Goal: Information Seeking & Learning: Learn about a topic

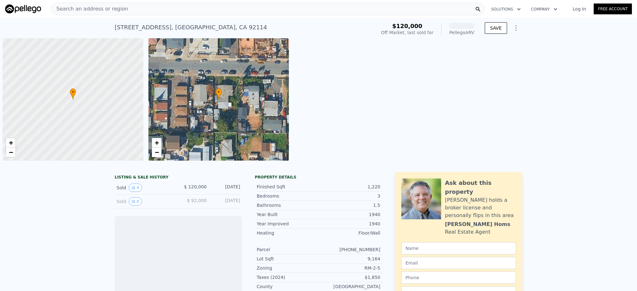
scroll to position [0, 2]
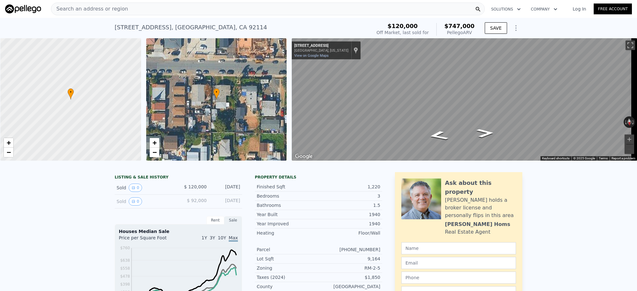
click at [159, 6] on div "Search an address or region" at bounding box center [268, 9] width 434 height 13
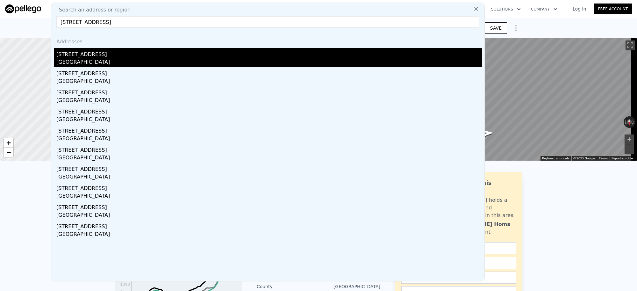
type input "[STREET_ADDRESS]"
click at [88, 58] on div "[GEOGRAPHIC_DATA]" at bounding box center [268, 62] width 425 height 9
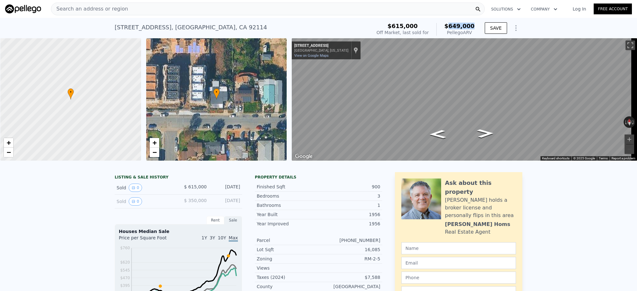
drag, startPoint x: 474, startPoint y: 26, endPoint x: 451, endPoint y: 29, distance: 22.7
click at [451, 29] on div "$615,000 Off Market, last sold for $649,000 Pellego ARV" at bounding box center [425, 29] width 103 height 18
copy span "649,000"
click at [156, 8] on div "Search an address or region" at bounding box center [268, 9] width 434 height 13
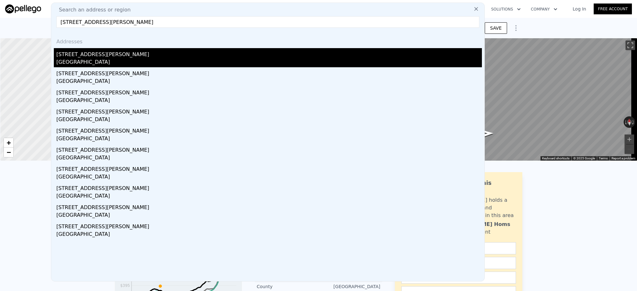
type input "[STREET_ADDRESS][PERSON_NAME]"
click at [118, 64] on div "[GEOGRAPHIC_DATA]" at bounding box center [268, 62] width 425 height 9
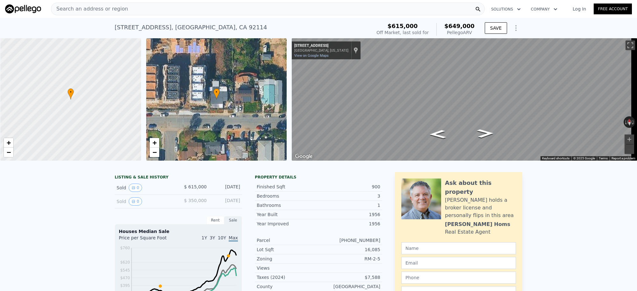
click at [146, 0] on nav "Search an address or region Solutions Company Open main menu Log In Free Account" at bounding box center [318, 9] width 637 height 18
click at [124, 10] on div "Search an address or region" at bounding box center [268, 9] width 434 height 13
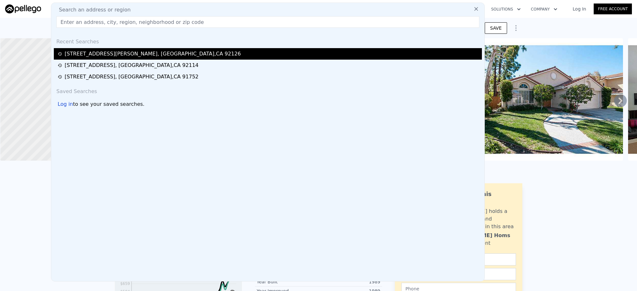
click at [132, 52] on div "[STREET_ADDRESS][PERSON_NAME]" at bounding box center [153, 54] width 176 height 8
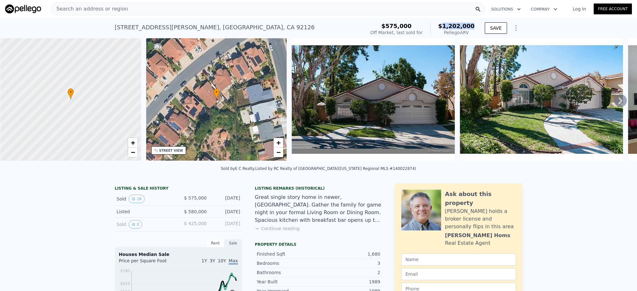
drag, startPoint x: 473, startPoint y: 27, endPoint x: 448, endPoint y: 26, distance: 25.5
click at [448, 26] on div "$575,000 Off Market, last sold for $1,202,000 Pellego ARV" at bounding box center [422, 29] width 109 height 18
copy span "1,202,000"
click at [116, 3] on div "Search an address or region" at bounding box center [89, 9] width 77 height 12
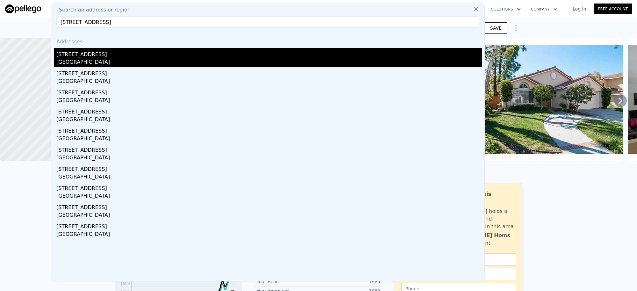
type input "[STREET_ADDRESS]"
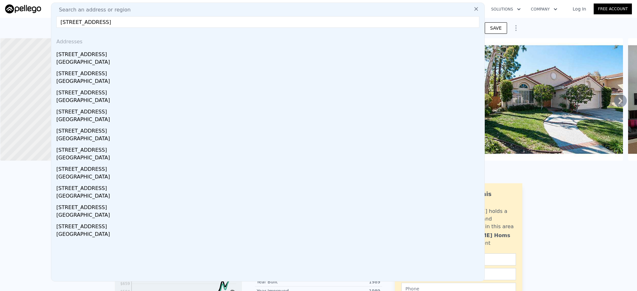
drag, startPoint x: 136, startPoint y: 58, endPoint x: 465, endPoint y: 86, distance: 331.0
click at [135, 58] on div "[STREET_ADDRESS]" at bounding box center [268, 53] width 425 height 10
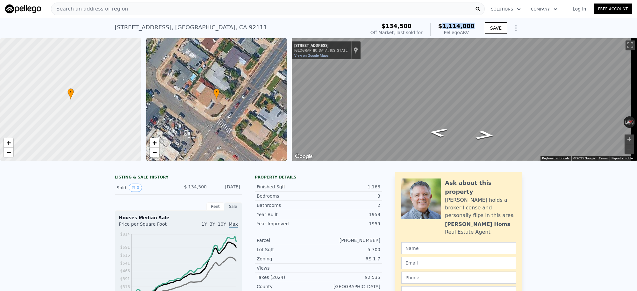
drag, startPoint x: 472, startPoint y: 26, endPoint x: 446, endPoint y: 24, distance: 26.2
click at [446, 24] on span "$1,114,000" at bounding box center [456, 26] width 36 height 7
copy span "1,114,000"
click at [204, 9] on div "Search an address or region" at bounding box center [268, 9] width 434 height 13
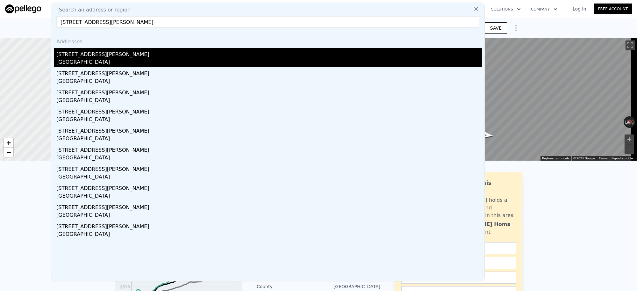
type input "[STREET_ADDRESS][PERSON_NAME]"
click at [133, 57] on div "[STREET_ADDRESS][PERSON_NAME]" at bounding box center [268, 53] width 425 height 10
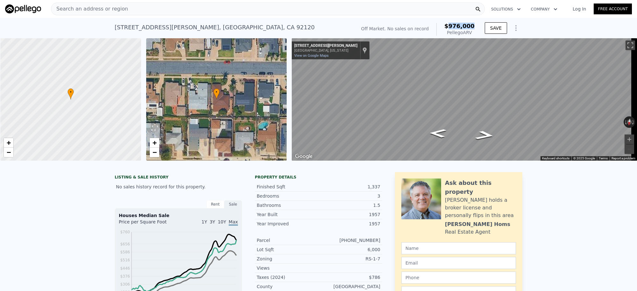
drag, startPoint x: 475, startPoint y: 28, endPoint x: 451, endPoint y: 26, distance: 24.2
click at [451, 26] on div "Off Market. No sales on record $976,000 Pellego ARV SAVE" at bounding box center [440, 29] width 164 height 18
copy span "976,000"
click at [204, 10] on div "Search an address or region" at bounding box center [268, 9] width 434 height 13
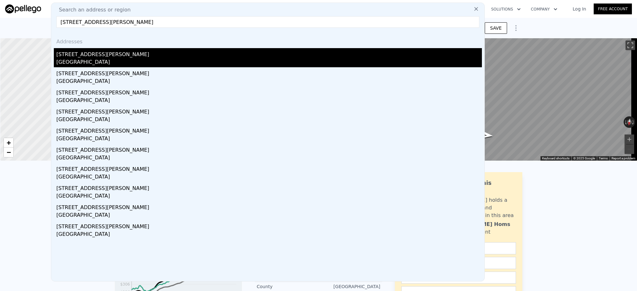
type input "[STREET_ADDRESS][PERSON_NAME]"
click at [105, 60] on div "[GEOGRAPHIC_DATA]" at bounding box center [268, 62] width 425 height 9
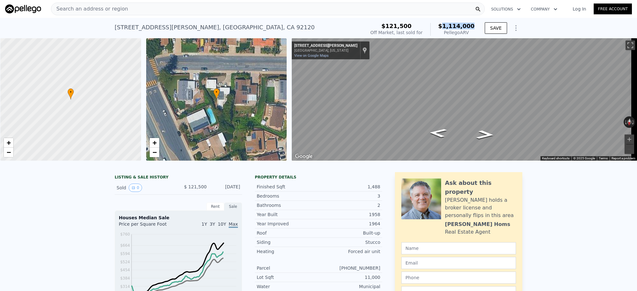
drag, startPoint x: 466, startPoint y: 27, endPoint x: 447, endPoint y: 29, distance: 19.1
click at [447, 29] on div "$121,500 Off Market, last sold for $1,114,000 Pellego ARV" at bounding box center [422, 29] width 109 height 18
copy span "1,114,000"
click at [207, 10] on div "Search an address or region" at bounding box center [268, 9] width 434 height 13
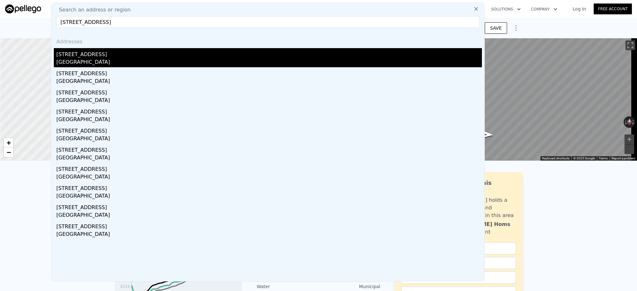
type input "[STREET_ADDRESS]"
click at [171, 53] on div "[STREET_ADDRESS]" at bounding box center [268, 53] width 425 height 10
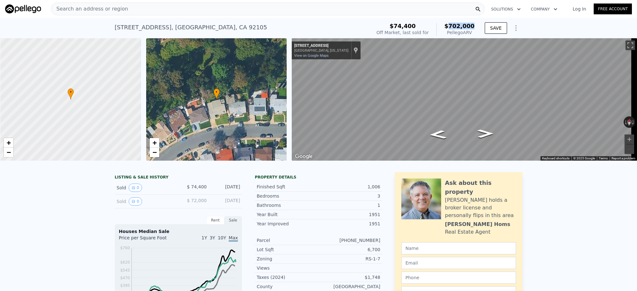
drag, startPoint x: 473, startPoint y: 26, endPoint x: 452, endPoint y: 27, distance: 21.0
click at [452, 27] on div "$74,400 Off Market, last sold for $702,000 Pellego ARV" at bounding box center [425, 29] width 103 height 18
copy span "702,000"
click at [179, 5] on div "Search an address or region" at bounding box center [268, 9] width 434 height 13
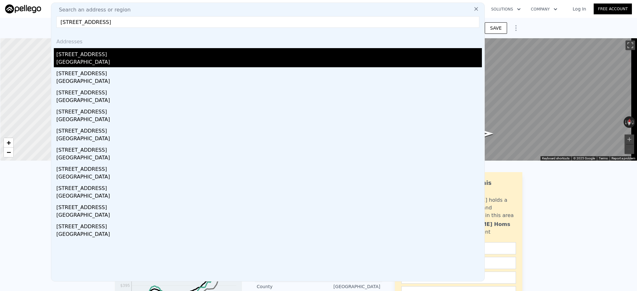
type input "[STREET_ADDRESS]"
click at [134, 62] on div "[GEOGRAPHIC_DATA]" at bounding box center [268, 62] width 425 height 9
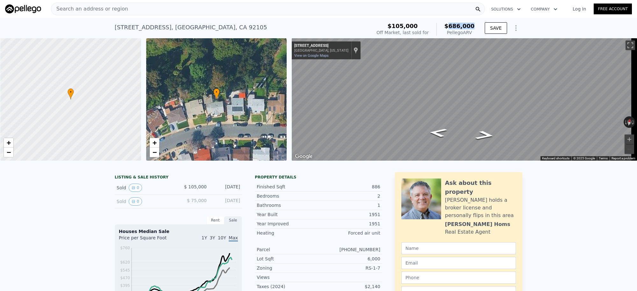
drag, startPoint x: 476, startPoint y: 26, endPoint x: 451, endPoint y: 27, distance: 25.2
click at [451, 27] on div "$105,000 Off Market, last sold for $686,000 Pellego ARV SAVE" at bounding box center [448, 29] width 148 height 18
copy span "686,000"
click at [136, 11] on div "Search an address or region" at bounding box center [268, 9] width 434 height 13
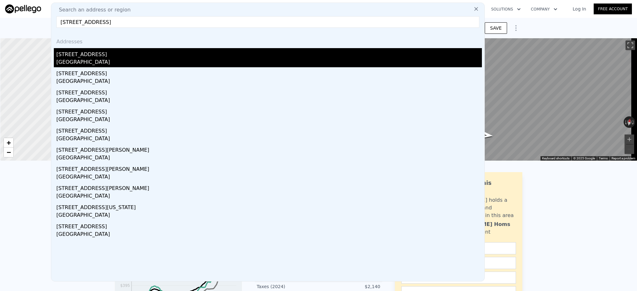
type input "[STREET_ADDRESS]"
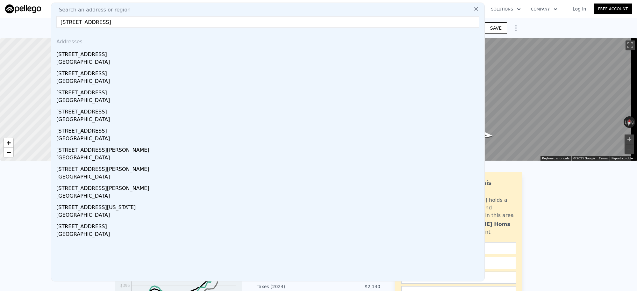
drag, startPoint x: 109, startPoint y: 61, endPoint x: 209, endPoint y: 3, distance: 115.6
click at [110, 59] on div "[GEOGRAPHIC_DATA]" at bounding box center [268, 62] width 425 height 9
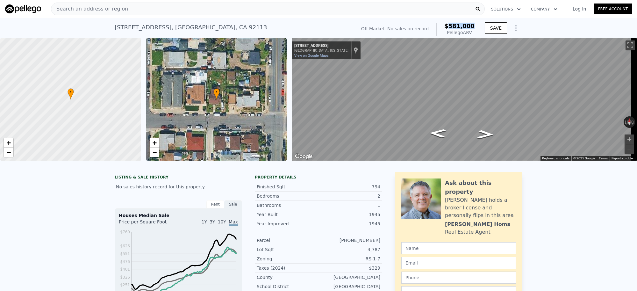
drag, startPoint x: 470, startPoint y: 27, endPoint x: 451, endPoint y: 28, distance: 18.5
click at [451, 28] on div "Off Market. No sales on record $581,000 Pellego ARV" at bounding box center [417, 29] width 118 height 18
copy span "581,000"
click at [164, 7] on div "Search an address or region" at bounding box center [268, 9] width 434 height 13
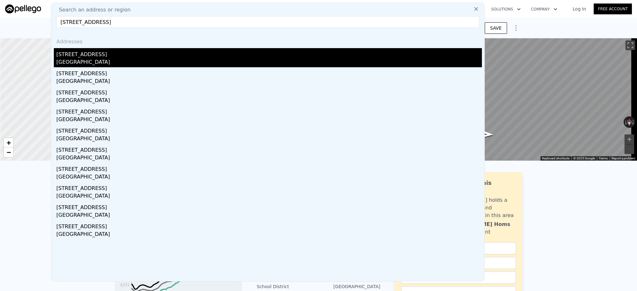
type input "[STREET_ADDRESS]"
click at [119, 53] on div "[STREET_ADDRESS]" at bounding box center [268, 53] width 425 height 10
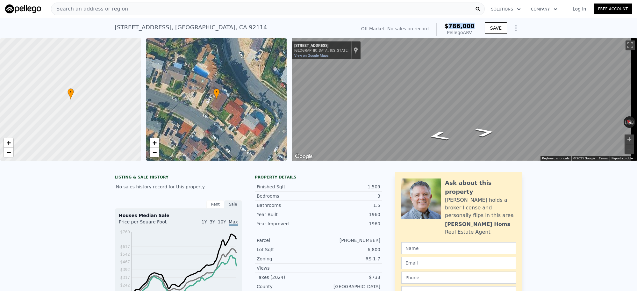
drag, startPoint x: 474, startPoint y: 25, endPoint x: 451, endPoint y: 26, distance: 22.3
click at [451, 26] on div "Off Market. No sales on record $786,000 Pellego ARV" at bounding box center [417, 29] width 118 height 18
copy span "786,000"
click at [189, 10] on div "Search an address or region" at bounding box center [268, 9] width 434 height 13
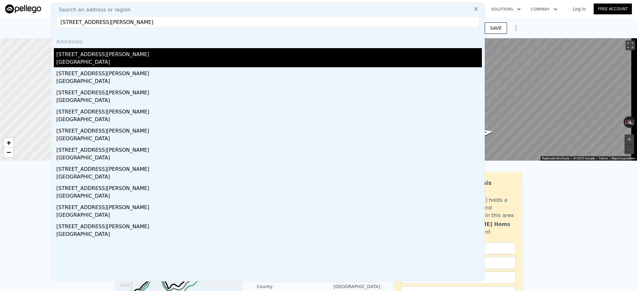
type input "[STREET_ADDRESS][PERSON_NAME]"
click at [152, 62] on div "[GEOGRAPHIC_DATA]" at bounding box center [268, 62] width 425 height 9
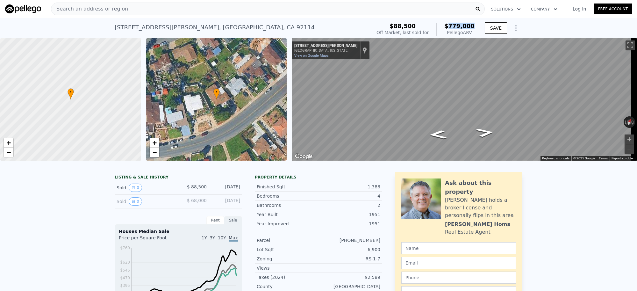
drag, startPoint x: 474, startPoint y: 26, endPoint x: 451, endPoint y: 26, distance: 23.2
click at [451, 26] on div "$88,500 Off Market, last sold for $779,000 Pellego ARV" at bounding box center [425, 29] width 103 height 18
copy span "779,000"
click at [154, 11] on div "Search an address or region" at bounding box center [268, 9] width 434 height 13
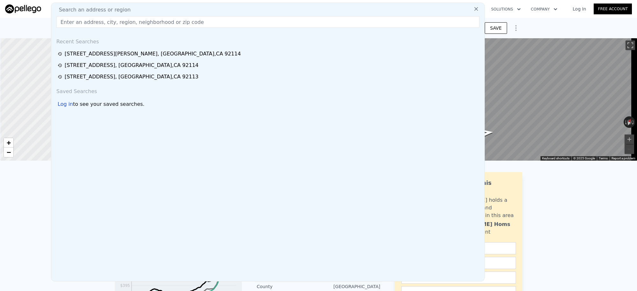
type input "[STREET_ADDRESS][PERSON_NAME]"
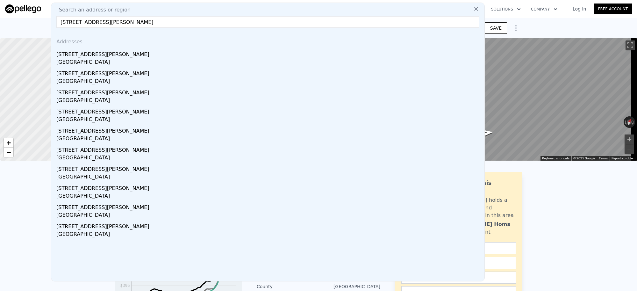
click at [127, 63] on div "[GEOGRAPHIC_DATA]" at bounding box center [268, 62] width 425 height 9
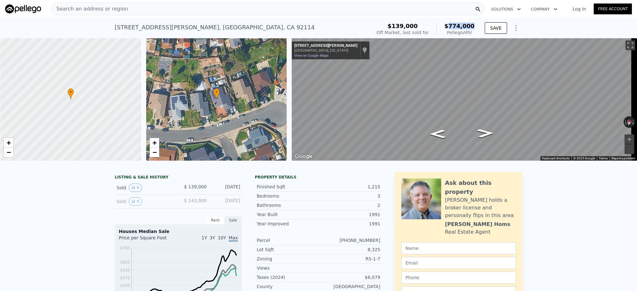
drag, startPoint x: 475, startPoint y: 28, endPoint x: 451, endPoint y: 26, distance: 23.3
click at [451, 26] on div "$139,000 Off Market, last sold for $774,000 Pellego ARV" at bounding box center [425, 29] width 103 height 18
click at [175, 10] on div "Search an address or region" at bounding box center [268, 9] width 434 height 13
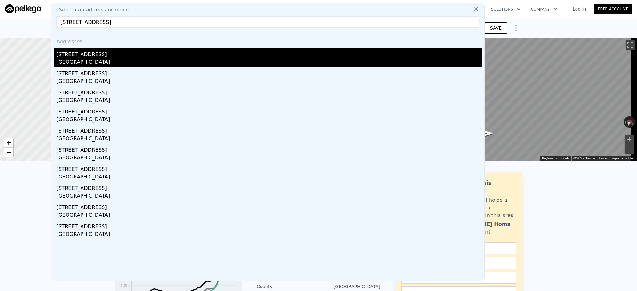
type input "[STREET_ADDRESS]"
click at [136, 57] on div "[STREET_ADDRESS]" at bounding box center [268, 57] width 425 height 19
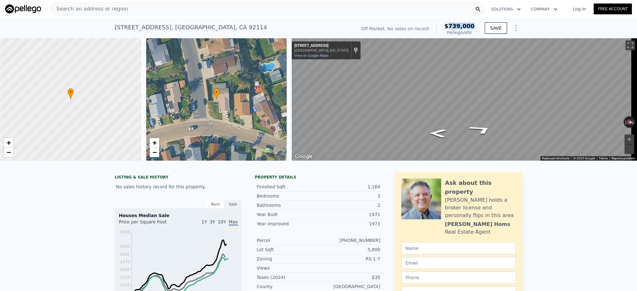
drag, startPoint x: 474, startPoint y: 25, endPoint x: 452, endPoint y: 25, distance: 21.3
click at [452, 25] on div "Off Market. No sales on record $739,000 Pellego ARV" at bounding box center [417, 29] width 118 height 18
click at [193, 10] on div "Search an address or region" at bounding box center [268, 9] width 434 height 13
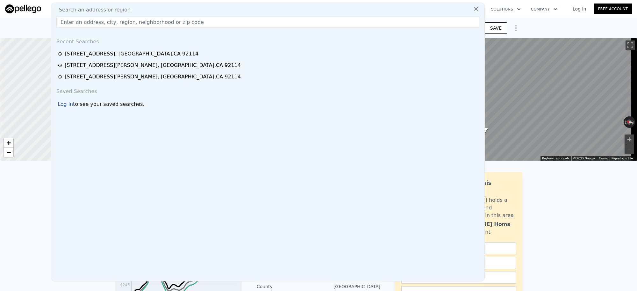
type input "[STREET_ADDRESS]"
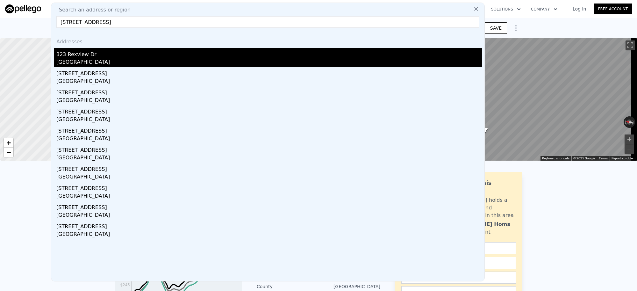
click at [154, 50] on div "323 Rexview Dr" at bounding box center [268, 53] width 425 height 10
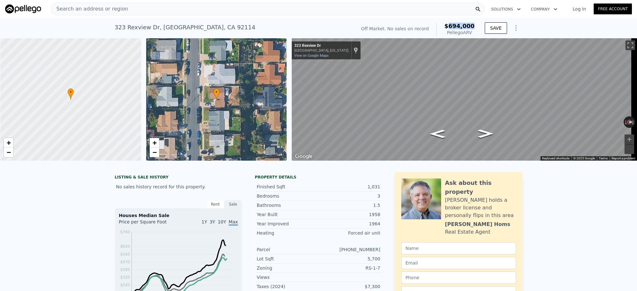
drag, startPoint x: 472, startPoint y: 26, endPoint x: 450, endPoint y: 28, distance: 21.4
click at [450, 28] on span "$694,000" at bounding box center [459, 26] width 30 height 7
click at [121, 5] on div "Search an address or region" at bounding box center [268, 9] width 434 height 13
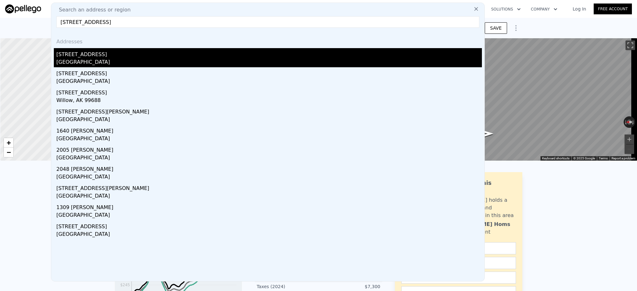
type input "[STREET_ADDRESS]"
click at [137, 56] on div "[STREET_ADDRESS]" at bounding box center [268, 53] width 425 height 10
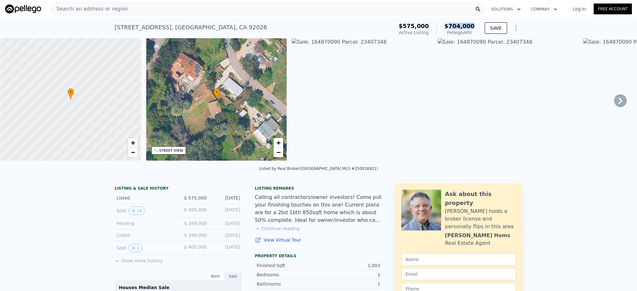
drag, startPoint x: 473, startPoint y: 27, endPoint x: 451, endPoint y: 26, distance: 22.0
click at [451, 26] on div "$575,000 Active Listing $704,000 Pellego ARV" at bounding box center [436, 29] width 81 height 18
click at [150, 9] on div "Search an address or region" at bounding box center [268, 9] width 434 height 13
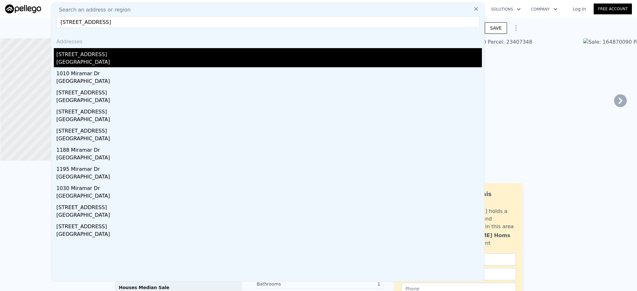
type input "[STREET_ADDRESS]"
click at [124, 60] on div "[GEOGRAPHIC_DATA]" at bounding box center [268, 62] width 425 height 9
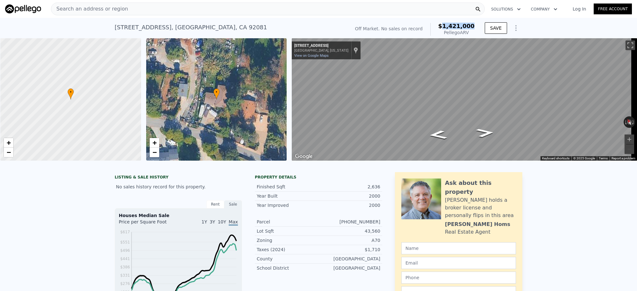
drag, startPoint x: 475, startPoint y: 28, endPoint x: 448, endPoint y: 29, distance: 27.4
click at [448, 29] on div "Off Market. No sales on record $1,421,000 Pellego ARV SAVE" at bounding box center [437, 29] width 170 height 18
click at [129, 6] on div "Search an address or region" at bounding box center [268, 9] width 434 height 13
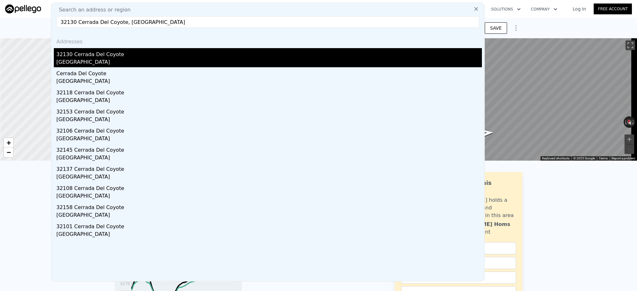
type input "32130 Cerrada Del Coyote, [GEOGRAPHIC_DATA]"
click at [115, 60] on div "[GEOGRAPHIC_DATA]" at bounding box center [268, 62] width 425 height 9
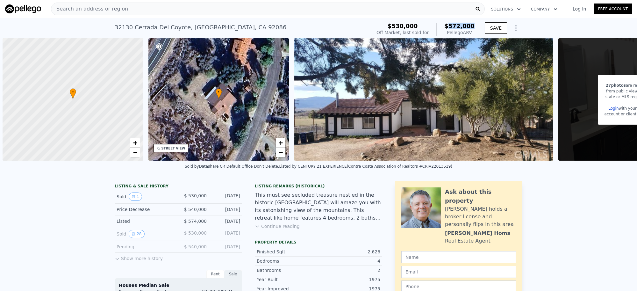
drag, startPoint x: 472, startPoint y: 29, endPoint x: 453, endPoint y: 27, distance: 19.2
click at [453, 27] on span "$572,000" at bounding box center [459, 26] width 30 height 7
click at [156, 11] on div "Search an address or region" at bounding box center [268, 9] width 434 height 13
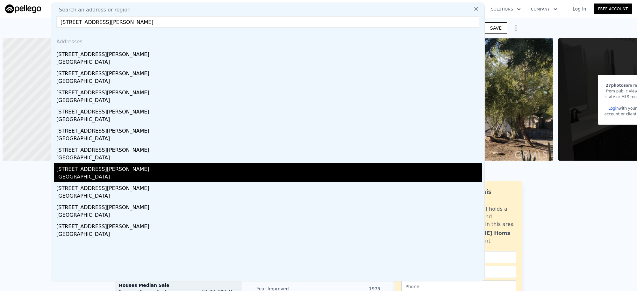
type input "[STREET_ADDRESS][PERSON_NAME]"
click at [107, 170] on div "[STREET_ADDRESS][PERSON_NAME]" at bounding box center [268, 168] width 425 height 10
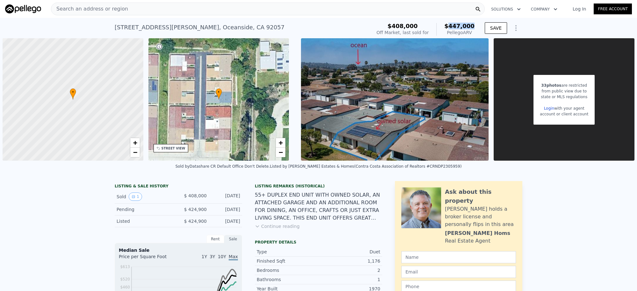
drag, startPoint x: 472, startPoint y: 26, endPoint x: 451, endPoint y: 26, distance: 20.7
click at [451, 26] on span "$447,000" at bounding box center [459, 26] width 30 height 7
click at [114, 10] on span "Search an address or region" at bounding box center [89, 9] width 77 height 8
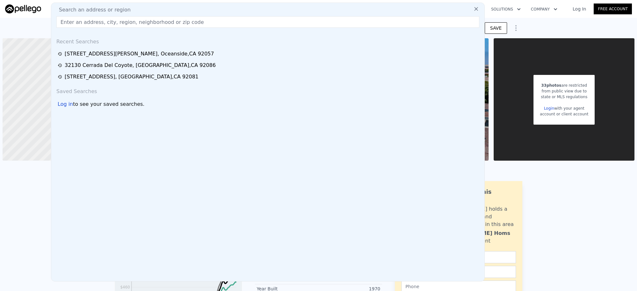
paste input "[STREET_ADDRESS][PERSON_NAME]"
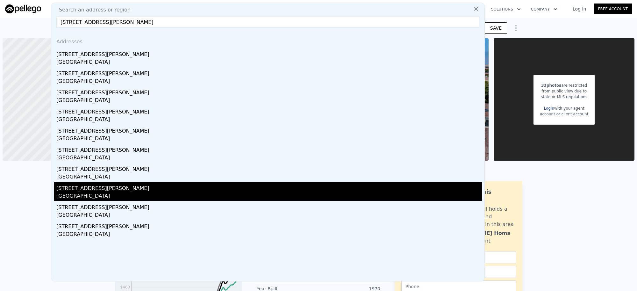
type input "[STREET_ADDRESS][PERSON_NAME]"
click at [78, 190] on div "[STREET_ADDRESS][PERSON_NAME]" at bounding box center [268, 187] width 425 height 10
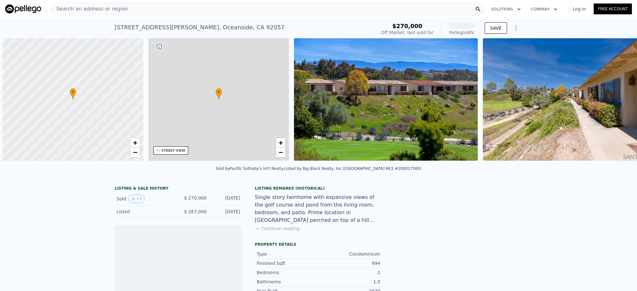
scroll to position [0, 2]
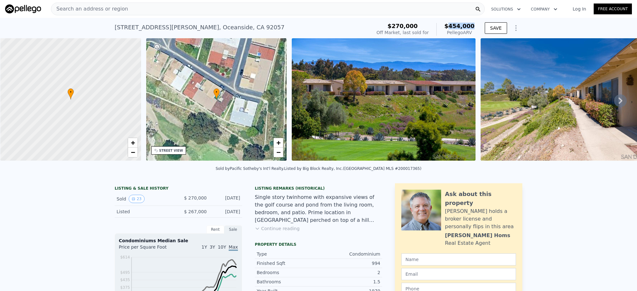
drag, startPoint x: 476, startPoint y: 25, endPoint x: 451, endPoint y: 26, distance: 24.6
click at [451, 26] on div "$270,000 Off Market, last sold for $454,000 Pellego ARV SAVE" at bounding box center [448, 29] width 148 height 18
click at [169, 12] on div "Search an address or region" at bounding box center [268, 9] width 434 height 13
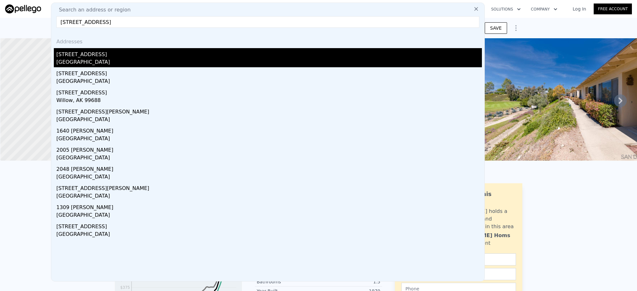
type input "[STREET_ADDRESS]"
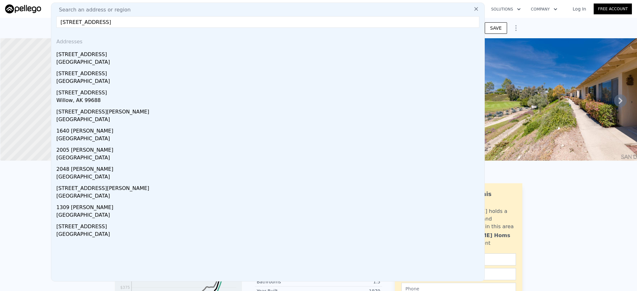
drag, startPoint x: 121, startPoint y: 58, endPoint x: 365, endPoint y: 2, distance: 250.5
click at [121, 58] on div "[GEOGRAPHIC_DATA]" at bounding box center [268, 62] width 425 height 9
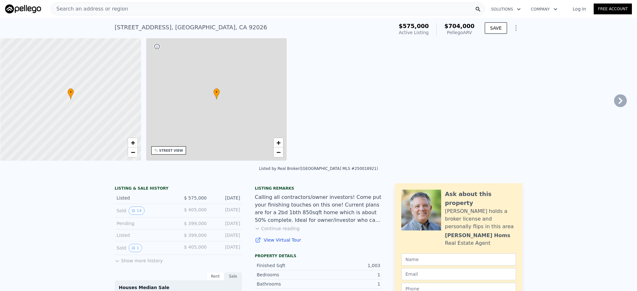
type input "2"
type input "3"
type input "1009"
type input "1337"
type input "3234"
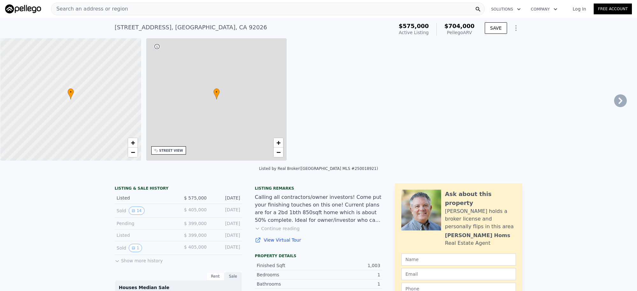
type input "42967"
type input "$ 704,000"
type input "6"
type input "$ 49,010"
